Goal: Transaction & Acquisition: Purchase product/service

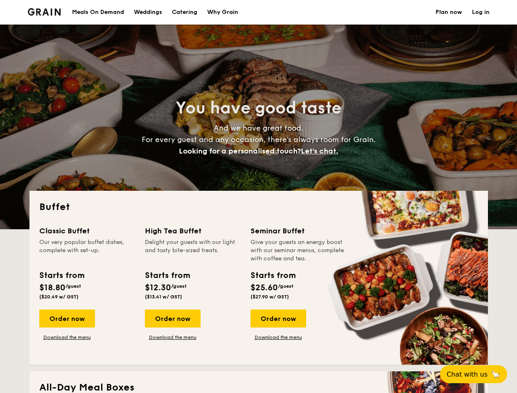
select select
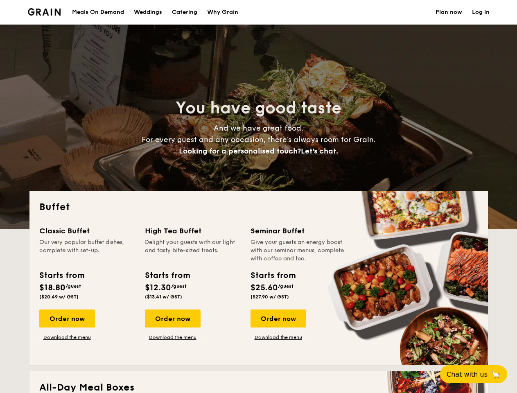
click at [258, 196] on div "Buffet Classic Buffet Our very popular buffet dishes, complete with set-up. Sta…" at bounding box center [258, 278] width 458 height 174
click at [480, 12] on link "Log in" at bounding box center [481, 12] width 18 height 25
click at [321, 151] on span "Let's chat." at bounding box center [319, 150] width 37 height 9
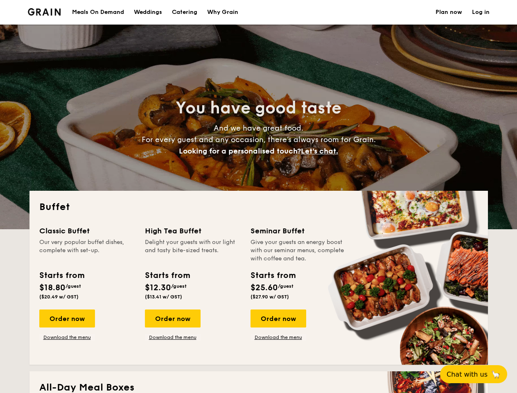
click at [67, 318] on div "Order now" at bounding box center [67, 318] width 56 height 18
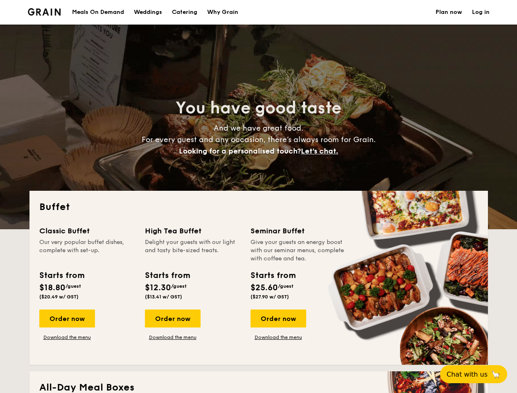
click at [172, 318] on div "Order now" at bounding box center [173, 318] width 56 height 18
click at [278, 318] on div "Order now" at bounding box center [278, 318] width 56 height 18
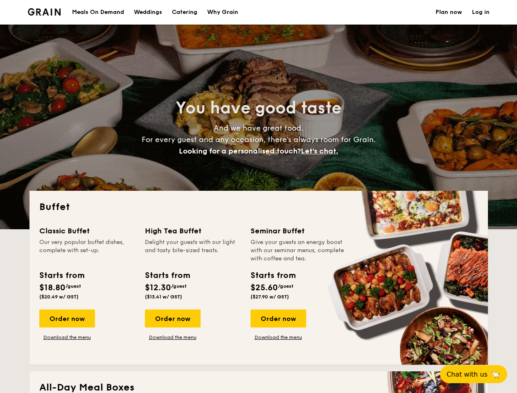
click at [478, 374] on span "Chat with us" at bounding box center [466, 374] width 41 height 8
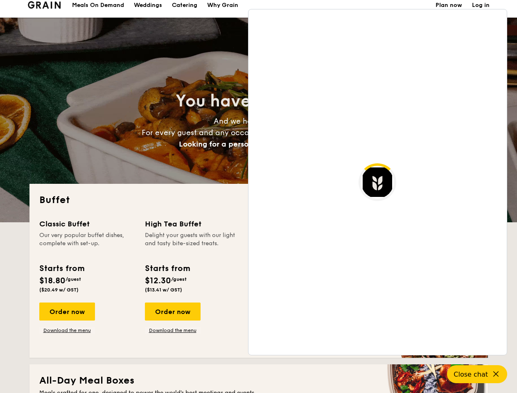
scroll to position [1404, 0]
